Goal: Task Accomplishment & Management: Manage account settings

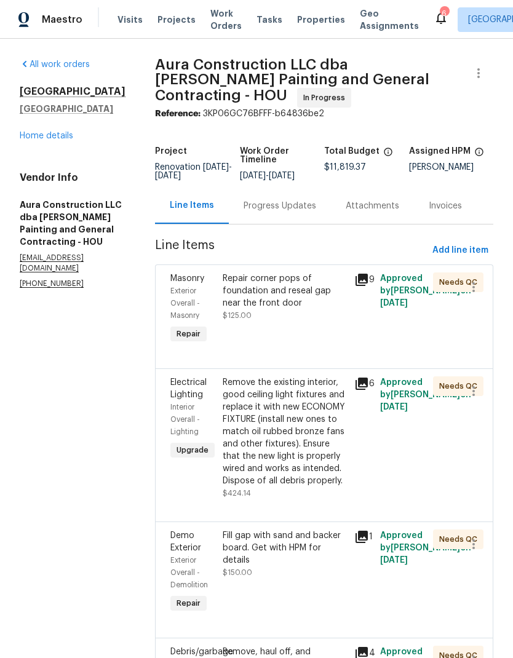
click at [45, 140] on link "Home details" at bounding box center [46, 136] width 53 height 9
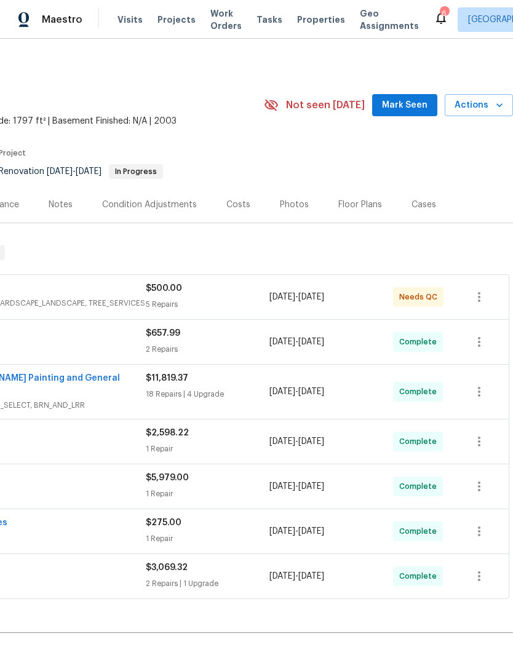
scroll to position [0, 182]
click at [301, 209] on div "Photos" at bounding box center [294, 205] width 29 height 12
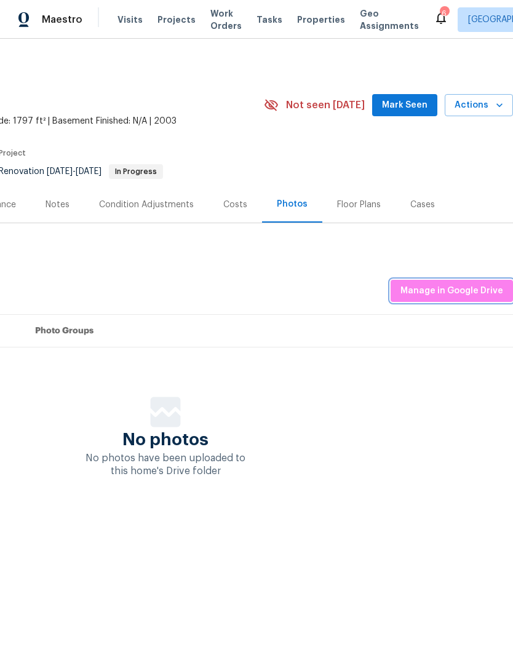
click at [458, 293] on span "Manage in Google Drive" at bounding box center [451, 290] width 103 height 15
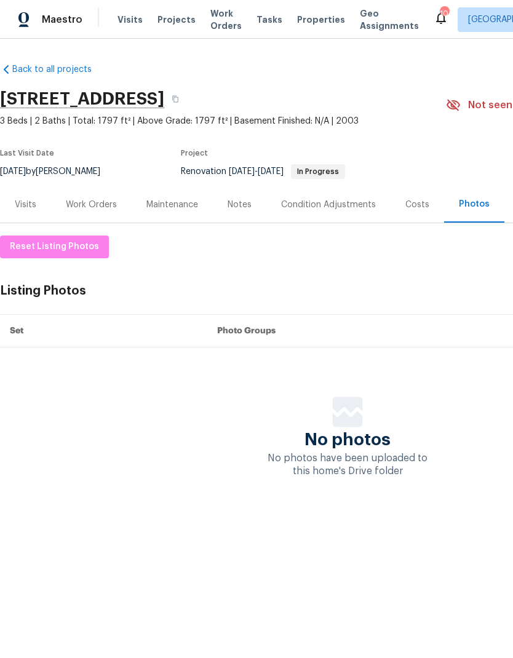
click at [98, 200] on div "Work Orders" at bounding box center [91, 205] width 51 height 12
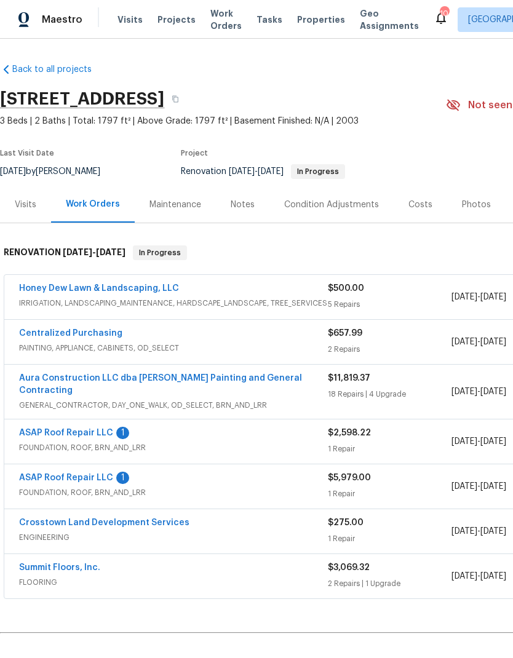
click at [234, 298] on span "IRRIGATION, LANDSCAPING_MAINTENANCE, HARDSCAPE_LANDSCAPE, TREE_SERVICES" at bounding box center [173, 303] width 309 height 12
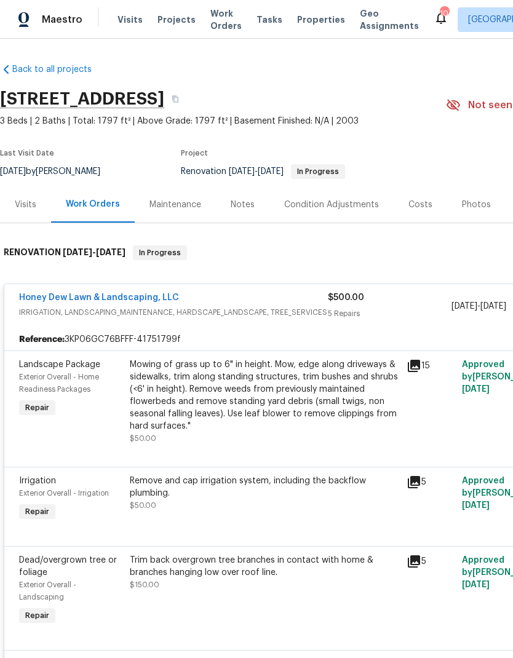
click at [137, 301] on link "Honey Dew Lawn & Landscaping, LLC" at bounding box center [99, 297] width 160 height 9
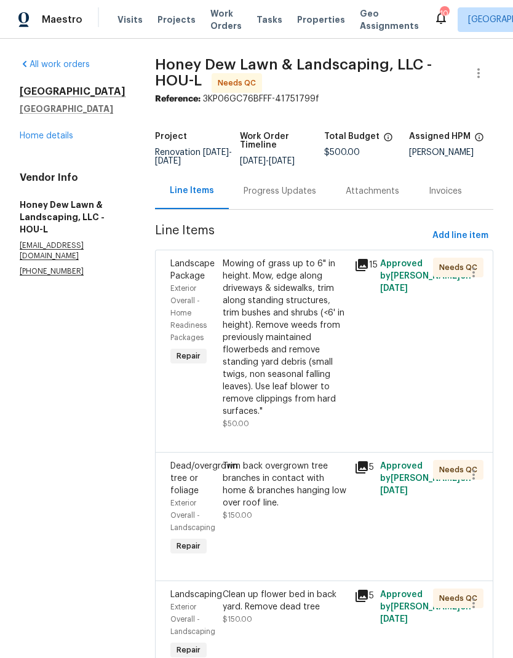
click at [306, 337] on div "Mowing of grass up to 6" in height. Mow, edge along driveways & sidewalks, trim…" at bounding box center [285, 338] width 124 height 160
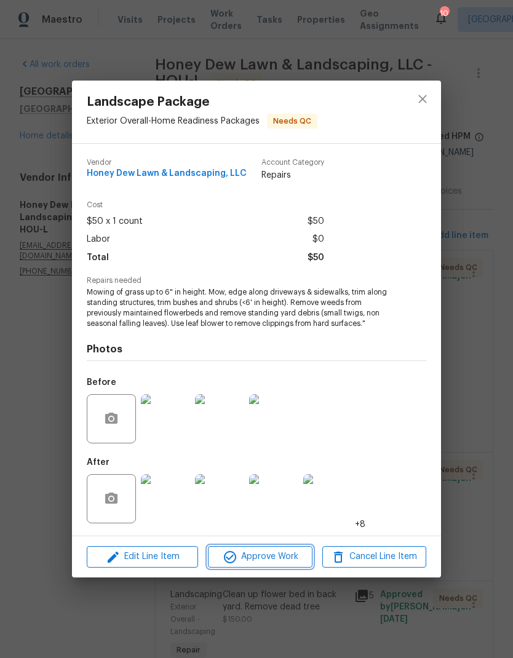
click at [289, 553] on span "Approve Work" at bounding box center [259, 556] width 97 height 15
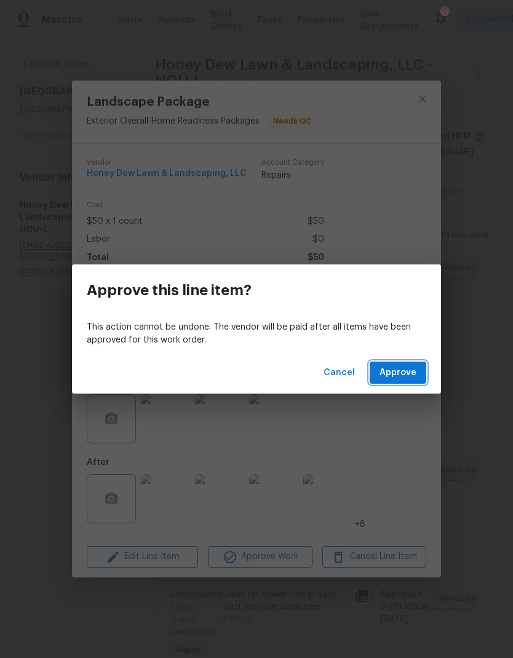
click at [419, 368] on button "Approve" at bounding box center [397, 372] width 57 height 23
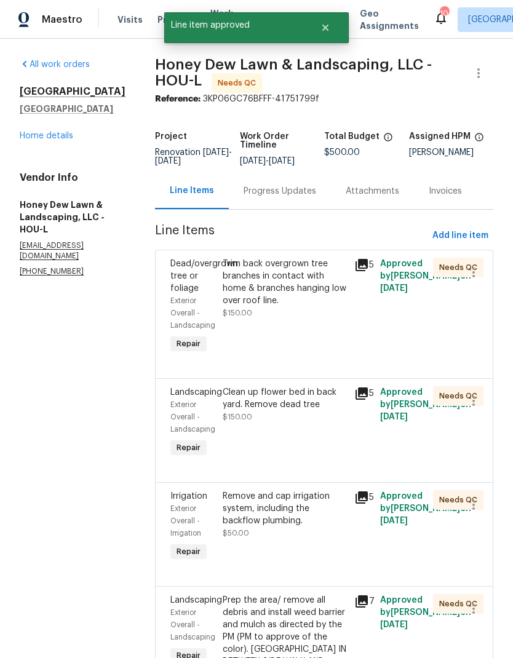
click at [281, 307] on div "Trim back overgrown tree branches in contact with home & branches hanging low o…" at bounding box center [285, 282] width 124 height 49
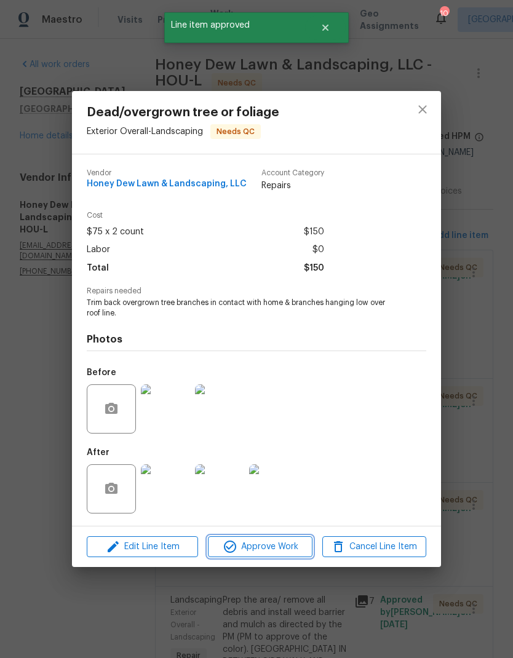
click at [285, 551] on span "Approve Work" at bounding box center [259, 546] width 97 height 15
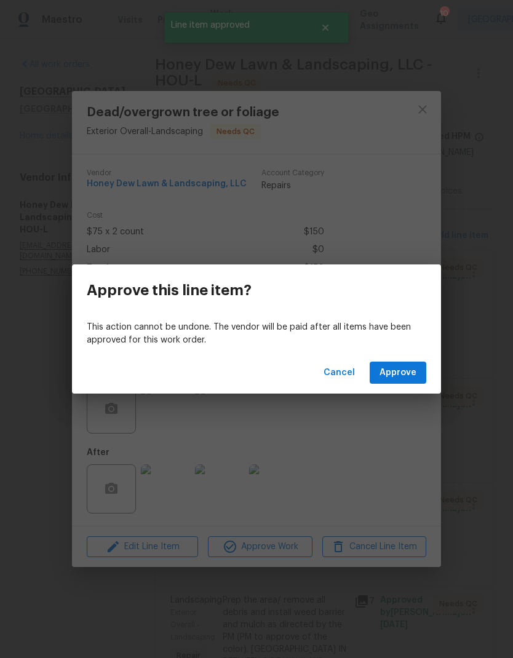
click at [404, 371] on span "Approve" at bounding box center [397, 372] width 37 height 15
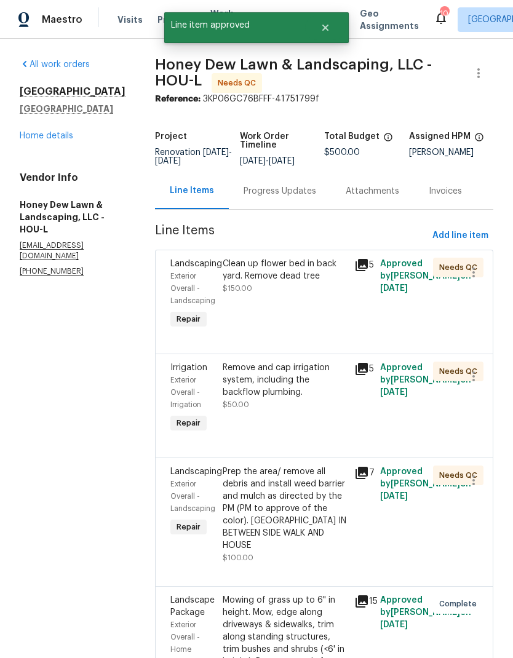
click at [311, 314] on div "Clean up flower bed in back yard. Remove dead tree $150.00" at bounding box center [284, 294] width 131 height 81
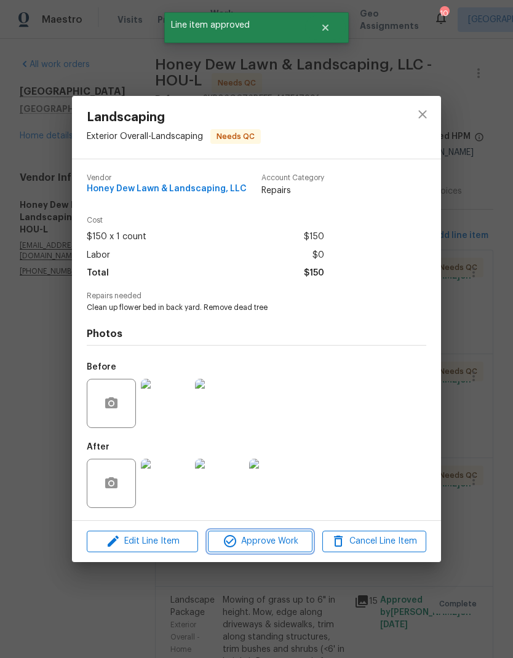
click at [275, 551] on button "Approve Work" at bounding box center [260, 542] width 104 height 22
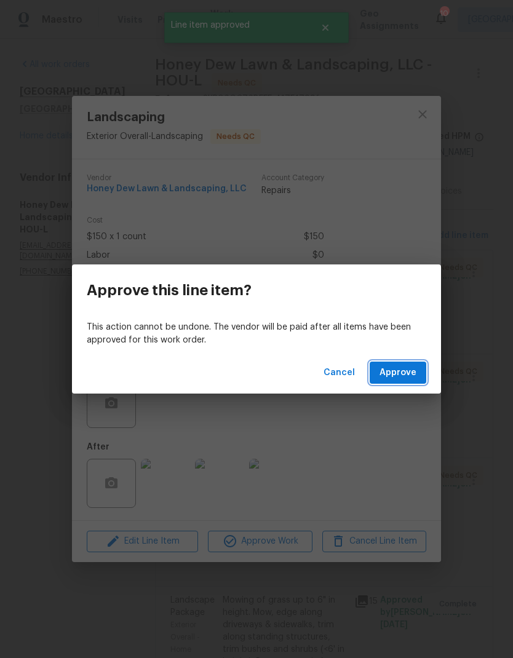
click at [409, 374] on span "Approve" at bounding box center [397, 372] width 37 height 15
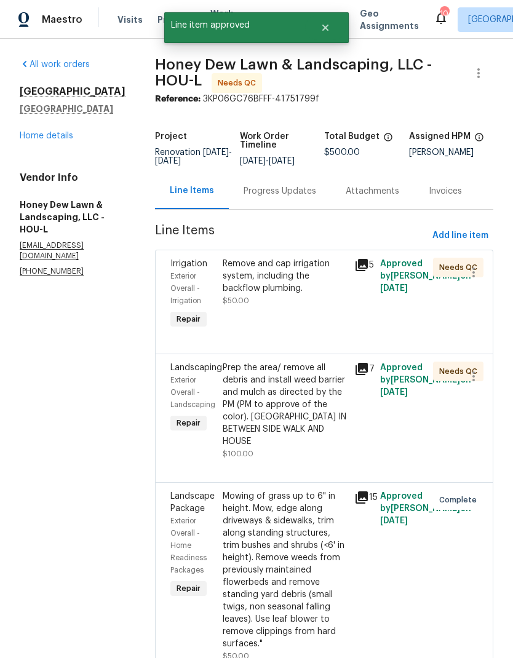
click at [309, 294] on div "Remove and cap irrigation system, including the backflow plumbing." at bounding box center [285, 276] width 124 height 37
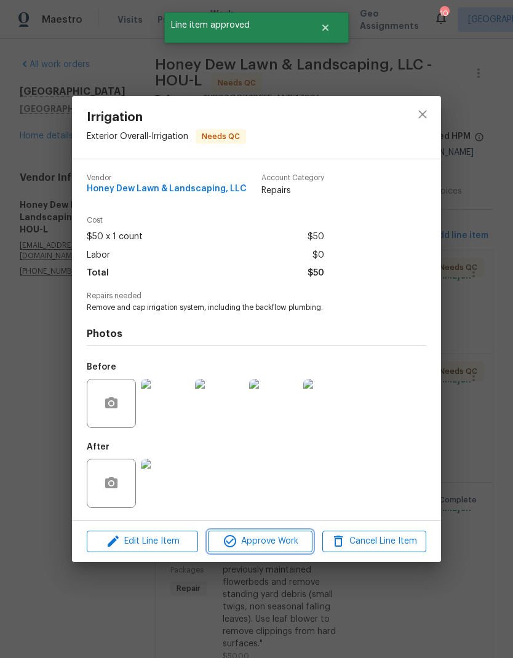
click at [291, 542] on span "Approve Work" at bounding box center [259, 541] width 97 height 15
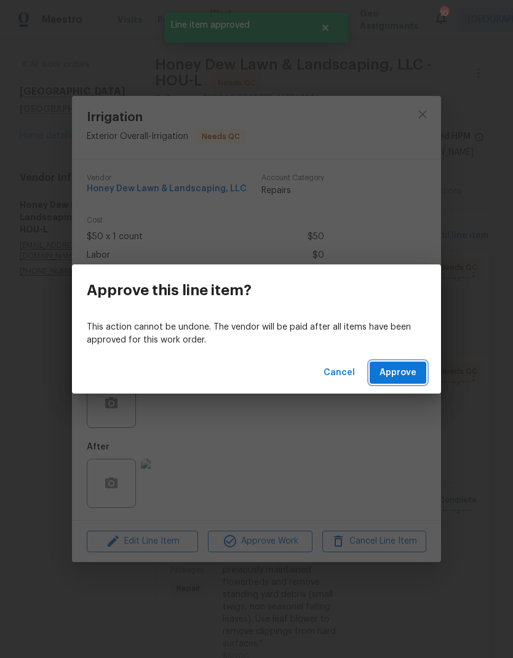
click at [406, 366] on span "Approve" at bounding box center [397, 372] width 37 height 15
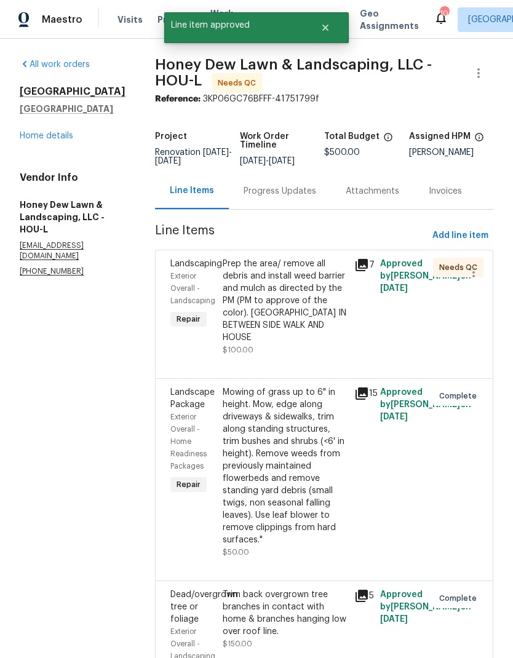
click at [302, 305] on div "Prep the area/ remove all debris and install weed barrier and mulch as directed…" at bounding box center [285, 301] width 124 height 86
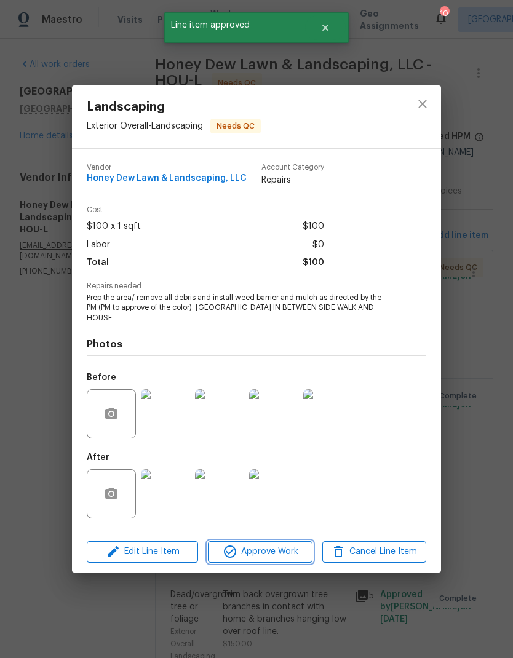
click at [285, 549] on span "Approve Work" at bounding box center [259, 551] width 97 height 15
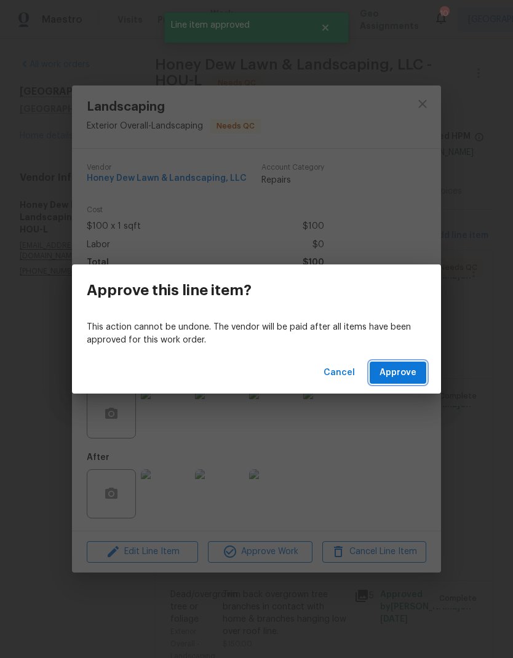
click at [410, 370] on span "Approve" at bounding box center [397, 372] width 37 height 15
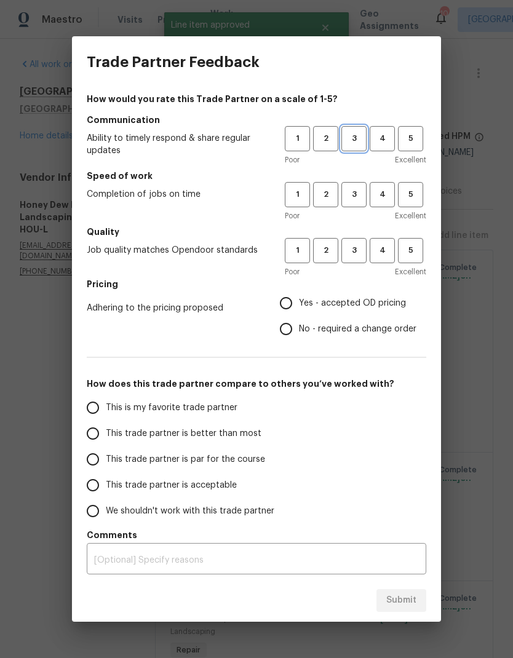
click at [352, 140] on span "3" at bounding box center [353, 139] width 23 height 14
click at [349, 197] on span "3" at bounding box center [353, 195] width 23 height 14
click at [357, 259] on button "3" at bounding box center [353, 250] width 25 height 25
click at [294, 294] on input "Yes - accepted OD pricing" at bounding box center [286, 303] width 26 height 26
radio input "true"
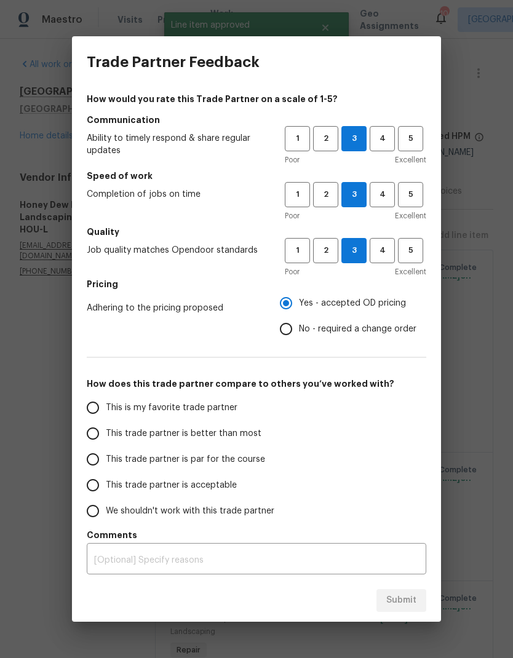
click at [90, 439] on input "This trade partner is better than most" at bounding box center [93, 433] width 26 height 26
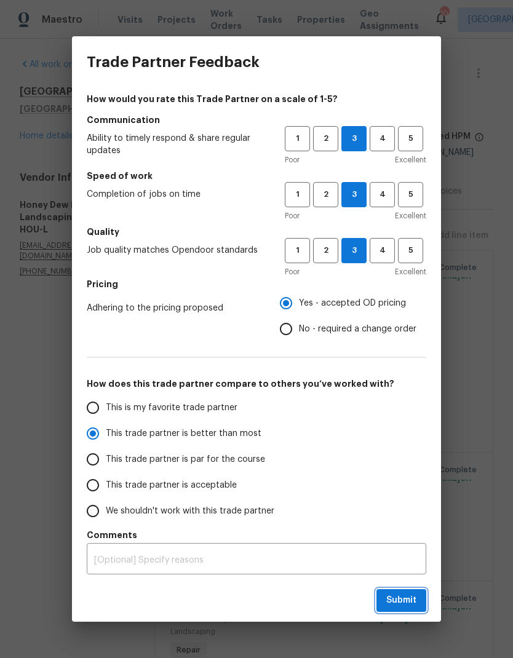
click at [399, 600] on span "Submit" at bounding box center [401, 600] width 30 height 15
radio input "true"
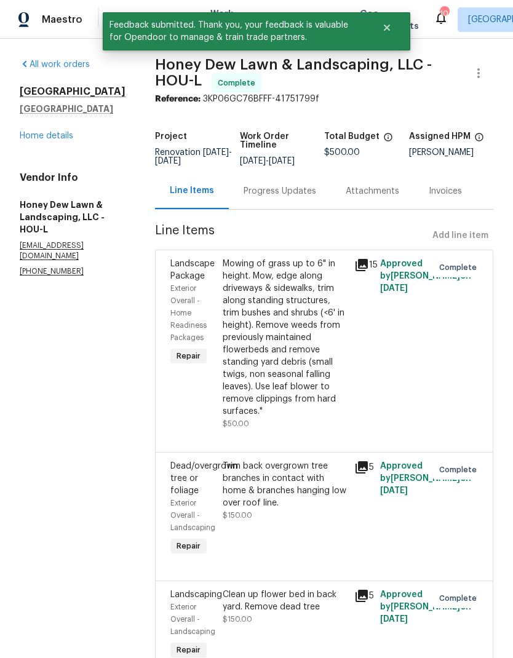
click at [68, 127] on div "1410 Waterside Village Dr Richmond, TX 77407 Home details" at bounding box center [73, 113] width 106 height 57
click at [59, 132] on link "Home details" at bounding box center [46, 136] width 53 height 9
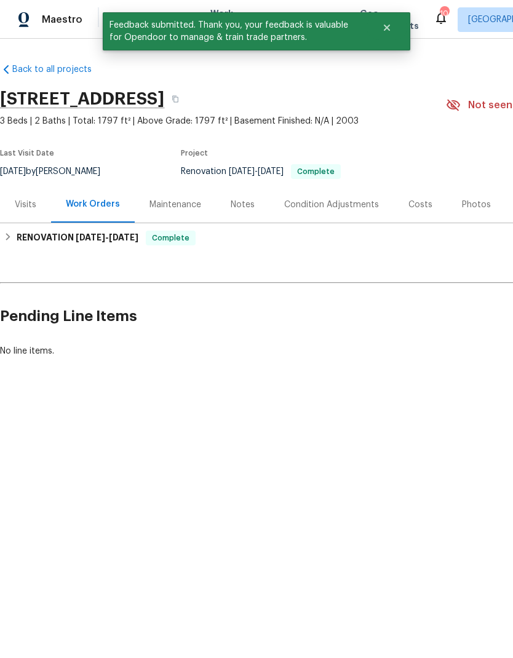
click at [95, 204] on div "Work Orders" at bounding box center [93, 204] width 54 height 12
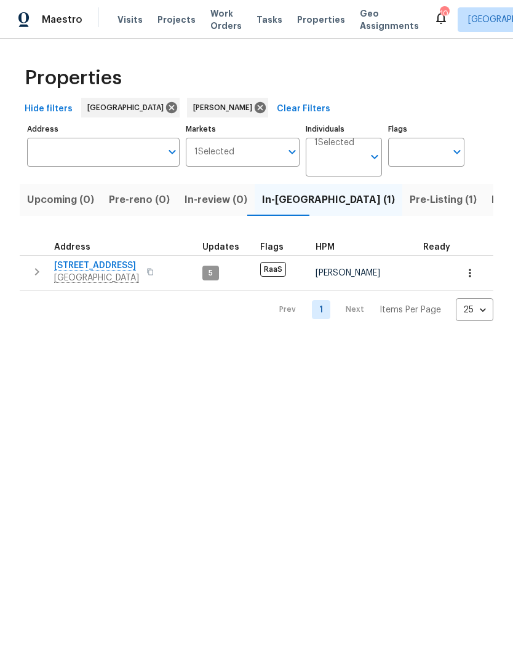
click at [409, 196] on span "Pre-Listing (1)" at bounding box center [442, 199] width 67 height 17
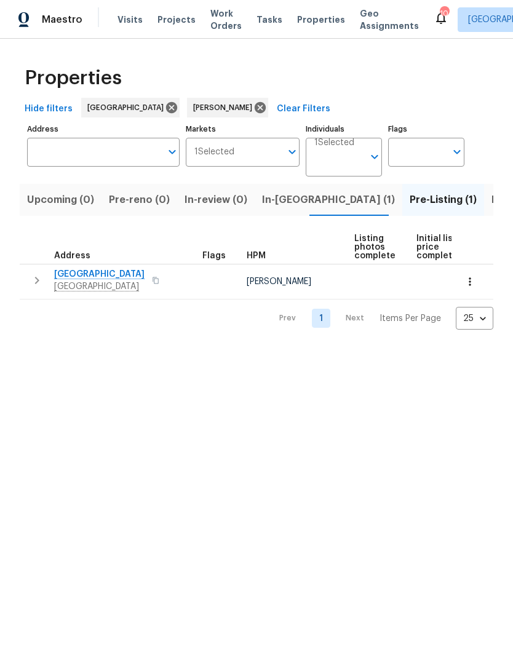
click at [280, 203] on span "In-reno (1)" at bounding box center [328, 199] width 133 height 17
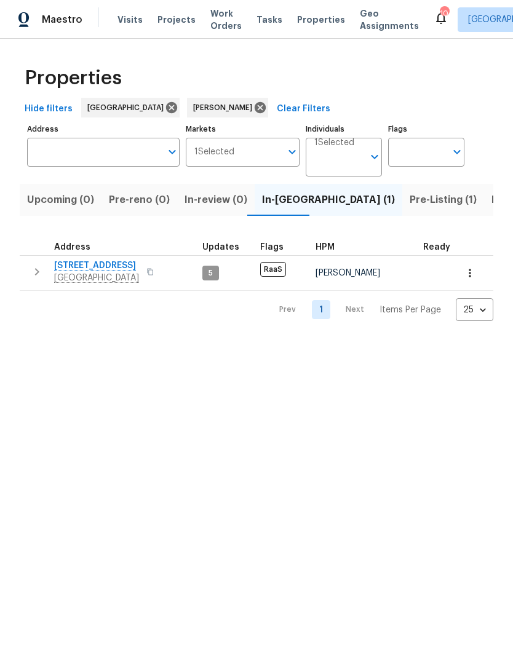
click at [115, 269] on span "1014 Bahia Vista Dr" at bounding box center [96, 265] width 85 height 12
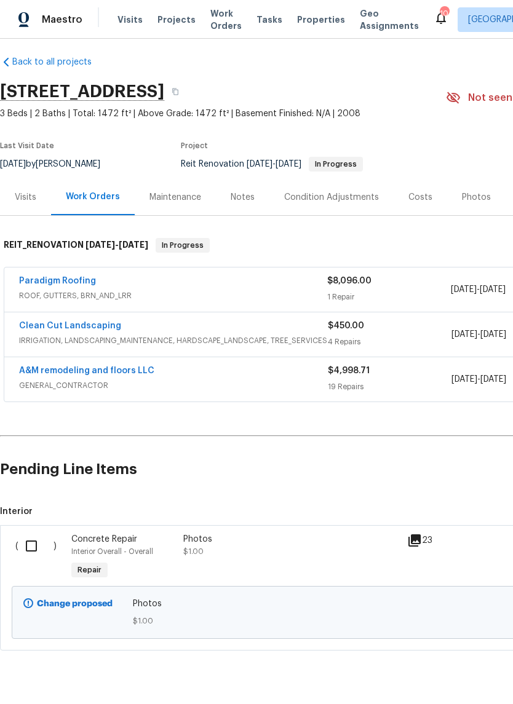
scroll to position [7, 0]
click at [433, 11] on icon at bounding box center [440, 17] width 15 height 15
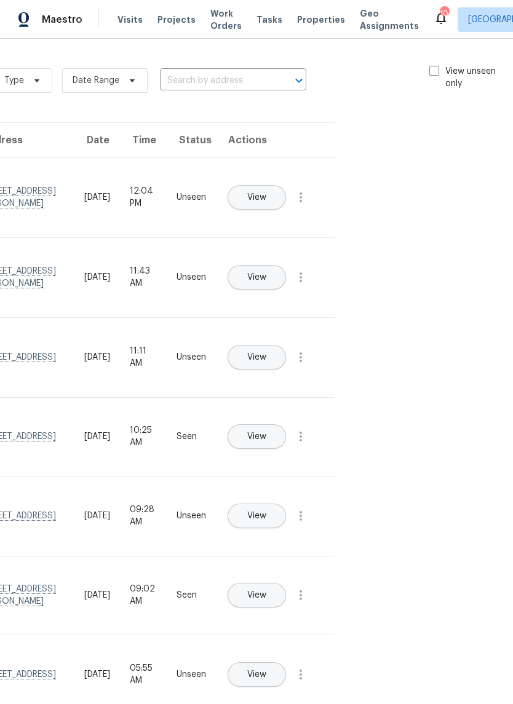
scroll to position [0, 138]
click at [434, 67] on span at bounding box center [435, 71] width 10 height 10
click at [434, 67] on input "View unseen only" at bounding box center [434, 69] width 8 height 8
checkbox input "true"
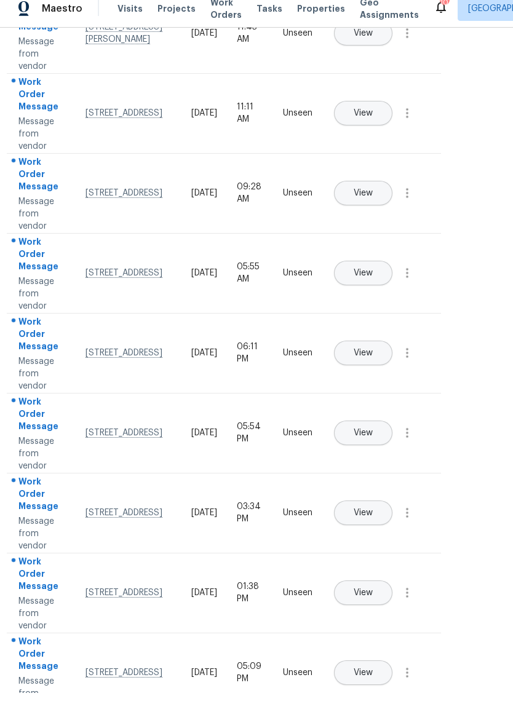
scroll to position [30, 0]
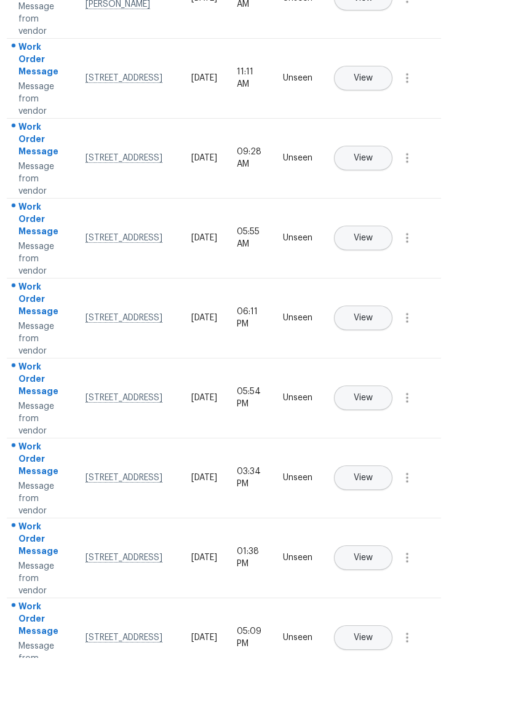
click at [392, 511] on button "View" at bounding box center [363, 523] width 58 height 25
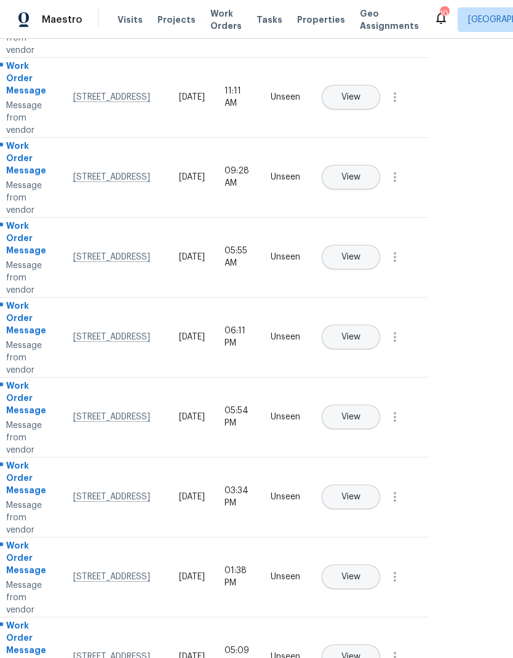
scroll to position [260, 49]
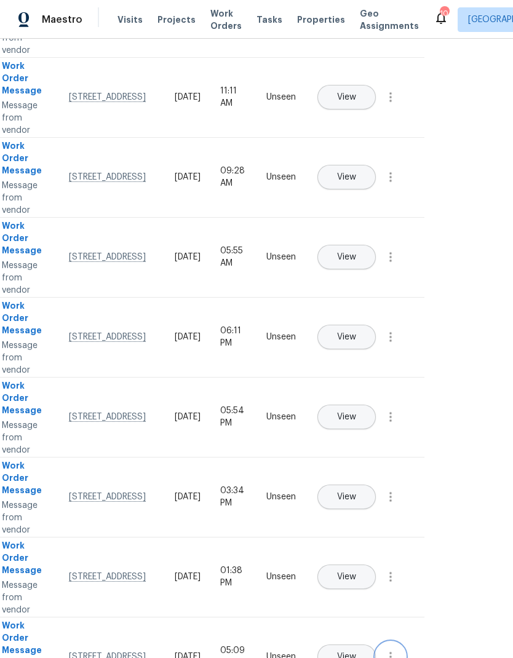
click at [387, 649] on icon "button" at bounding box center [390, 656] width 15 height 15
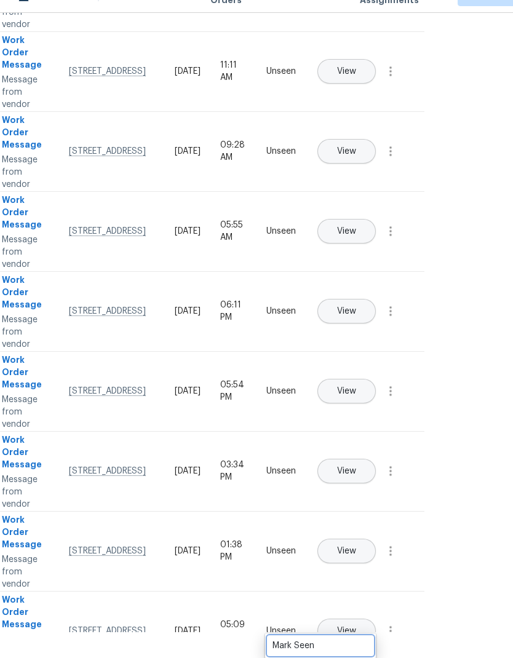
click at [339, 639] on div "Mark Seen" at bounding box center [320, 645] width 96 height 12
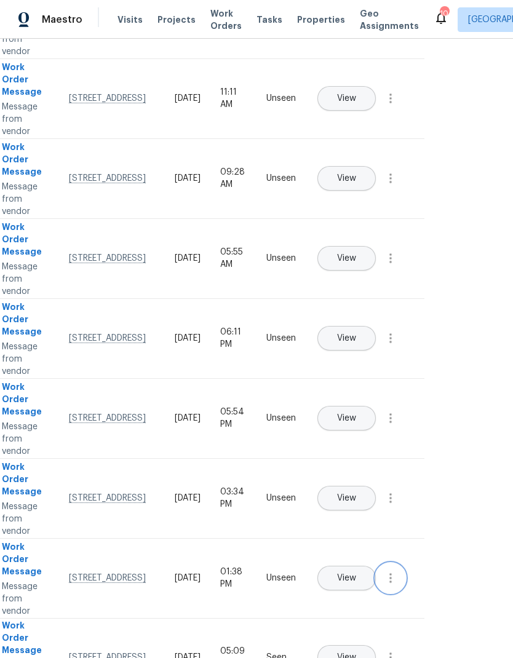
click at [395, 570] on icon "button" at bounding box center [390, 577] width 15 height 15
click at [347, 586] on div "Mark Seen" at bounding box center [320, 592] width 96 height 12
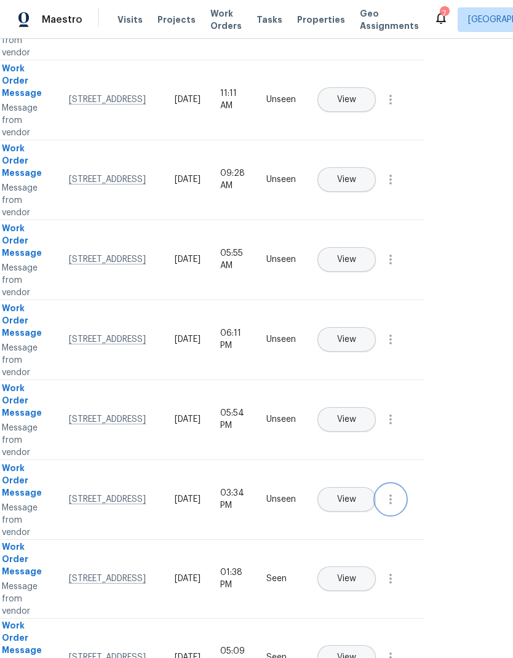
click at [397, 492] on icon "button" at bounding box center [390, 499] width 15 height 15
click at [350, 508] on div "Mark Seen" at bounding box center [320, 514] width 96 height 12
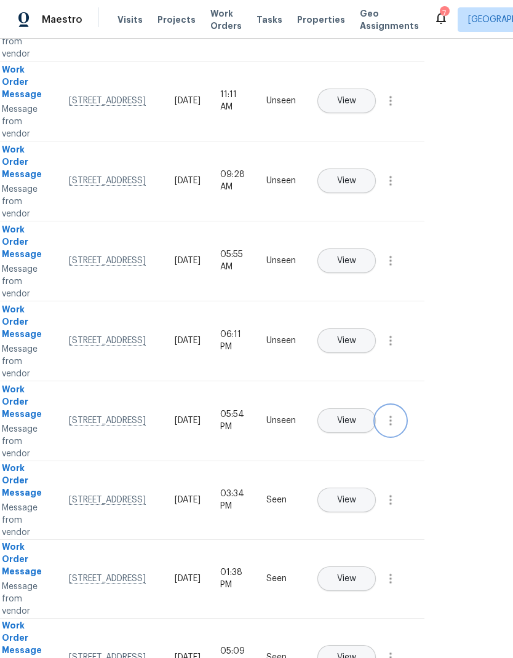
click at [399, 406] on button "button" at bounding box center [391, 421] width 30 height 30
click at [339, 429] on div "Mark Seen" at bounding box center [320, 435] width 96 height 12
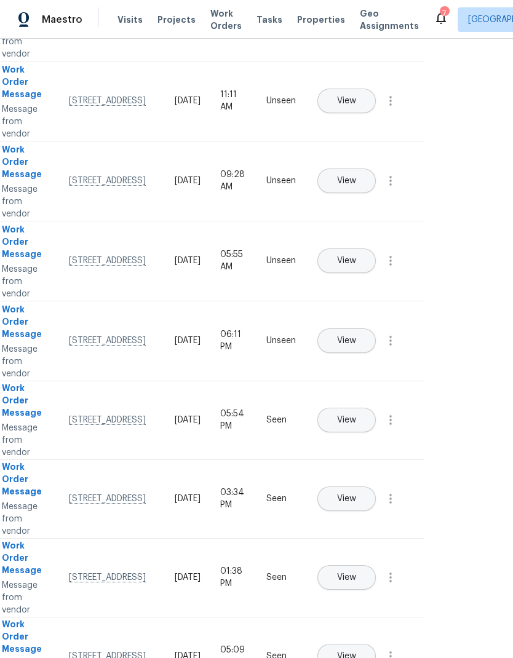
scroll to position [255, 49]
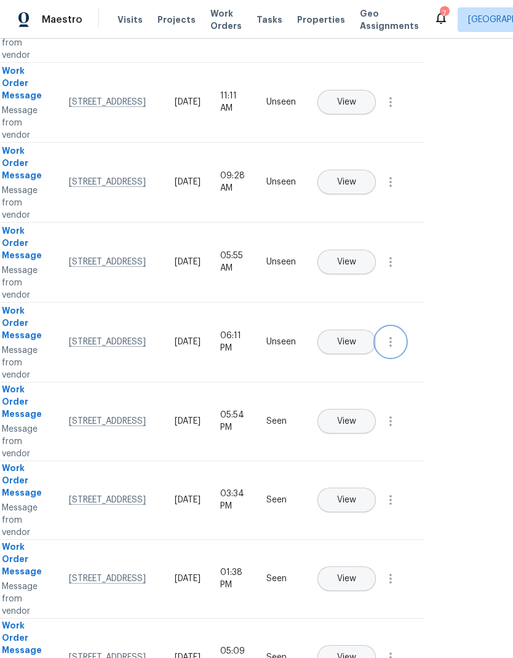
click at [395, 334] on icon "button" at bounding box center [390, 341] width 15 height 15
click at [323, 350] on div "Mark Seen" at bounding box center [320, 356] width 96 height 12
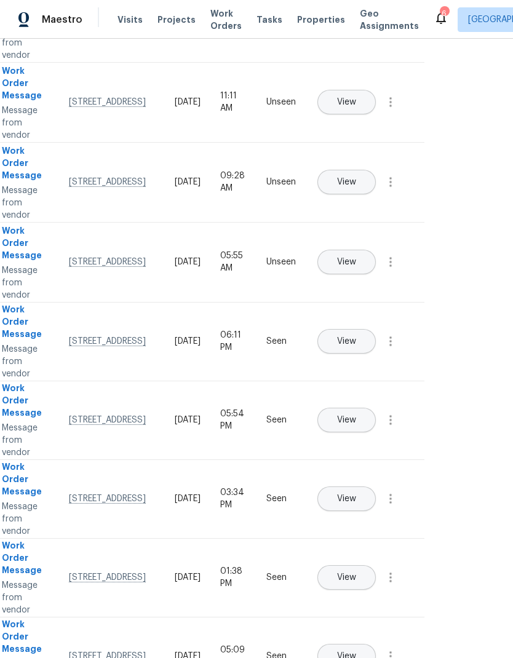
scroll to position [254, 49]
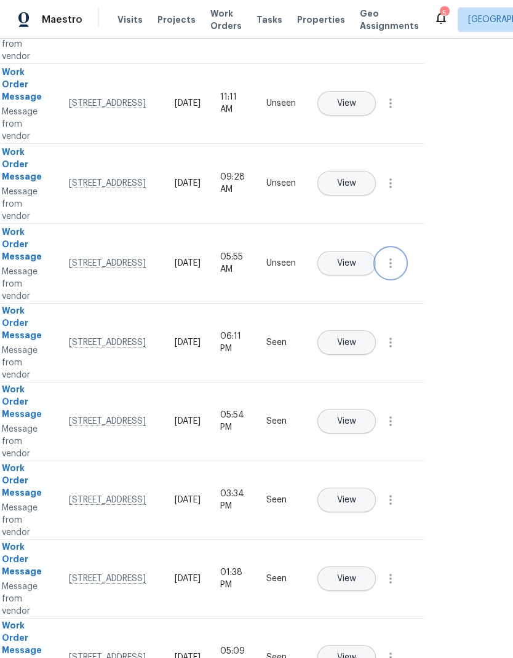
click at [399, 248] on button "button" at bounding box center [391, 263] width 30 height 30
click at [343, 272] on div "Mark Seen" at bounding box center [320, 278] width 96 height 12
click at [396, 177] on icon "button" at bounding box center [390, 184] width 15 height 15
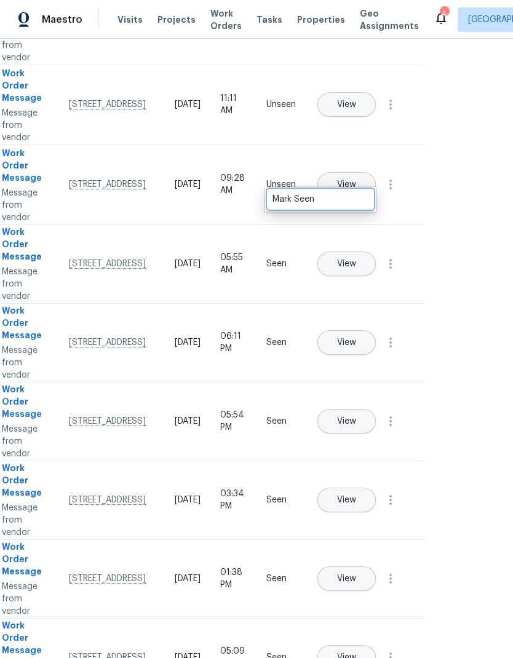
click at [347, 193] on div "Mark Seen" at bounding box center [320, 199] width 96 height 12
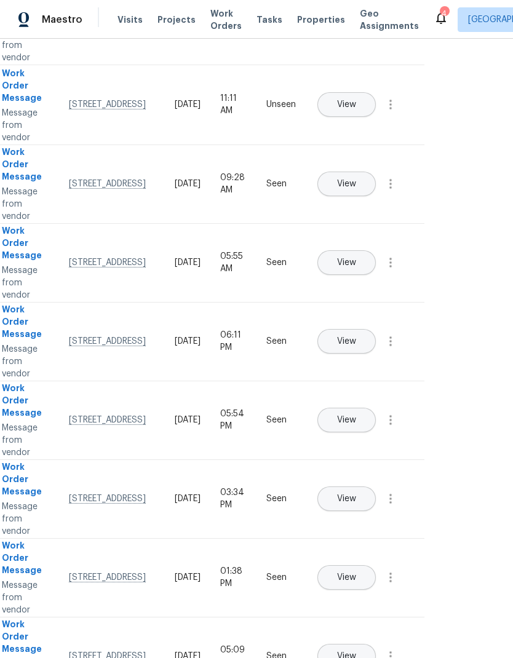
scroll to position [251, 49]
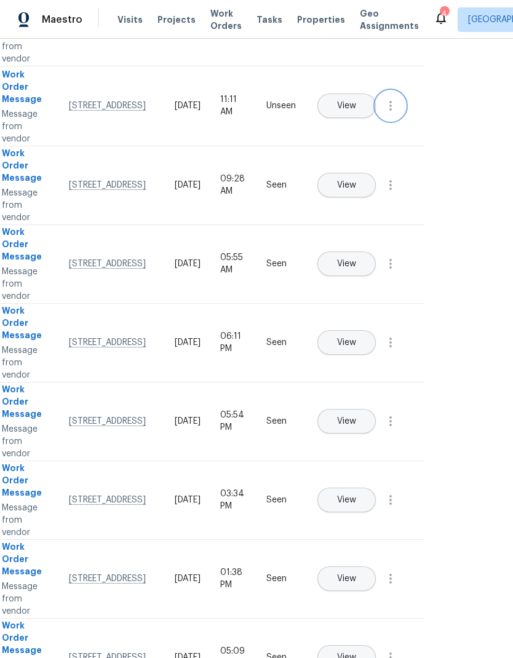
click at [397, 98] on icon "button" at bounding box center [390, 105] width 15 height 15
click at [329, 114] on div "Mark Seen" at bounding box center [320, 120] width 96 height 12
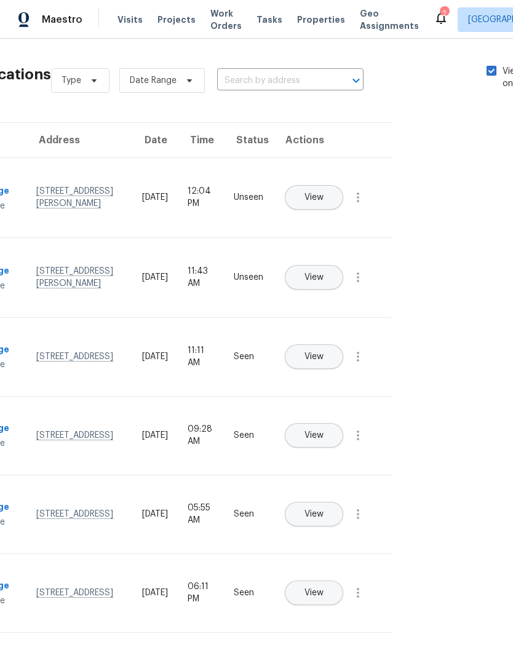
scroll to position [0, 85]
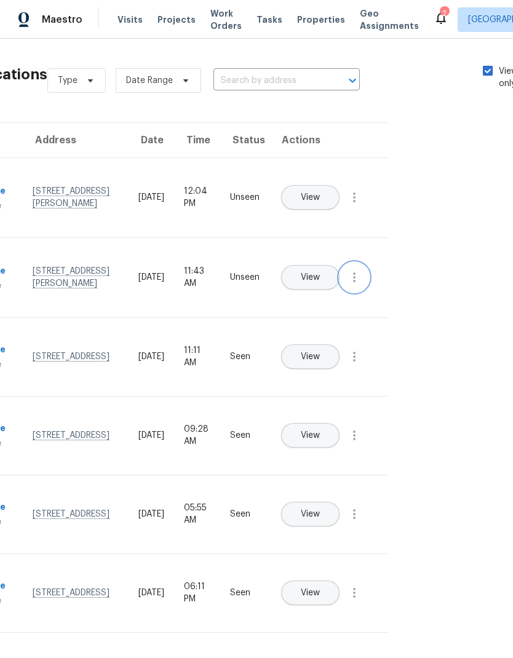
click at [361, 270] on icon "button" at bounding box center [354, 277] width 15 height 15
click at [307, 286] on div "Mark Seen" at bounding box center [284, 292] width 96 height 12
click at [364, 183] on button "button" at bounding box center [354, 198] width 30 height 30
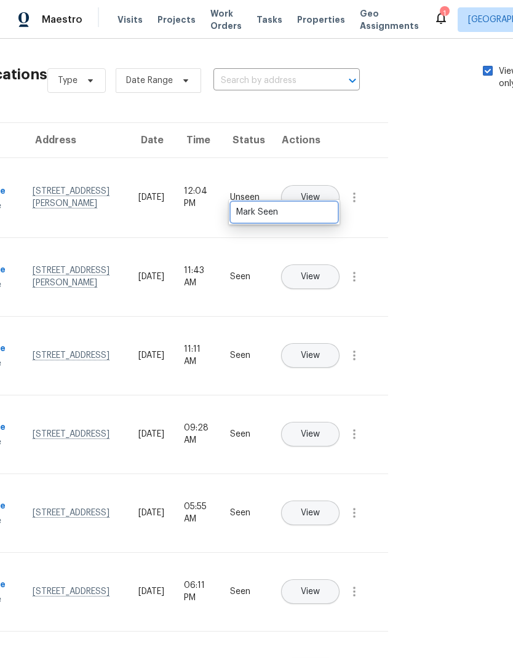
click at [315, 206] on div "Mark Seen" at bounding box center [284, 212] width 96 height 12
